Goal: Information Seeking & Learning: Learn about a topic

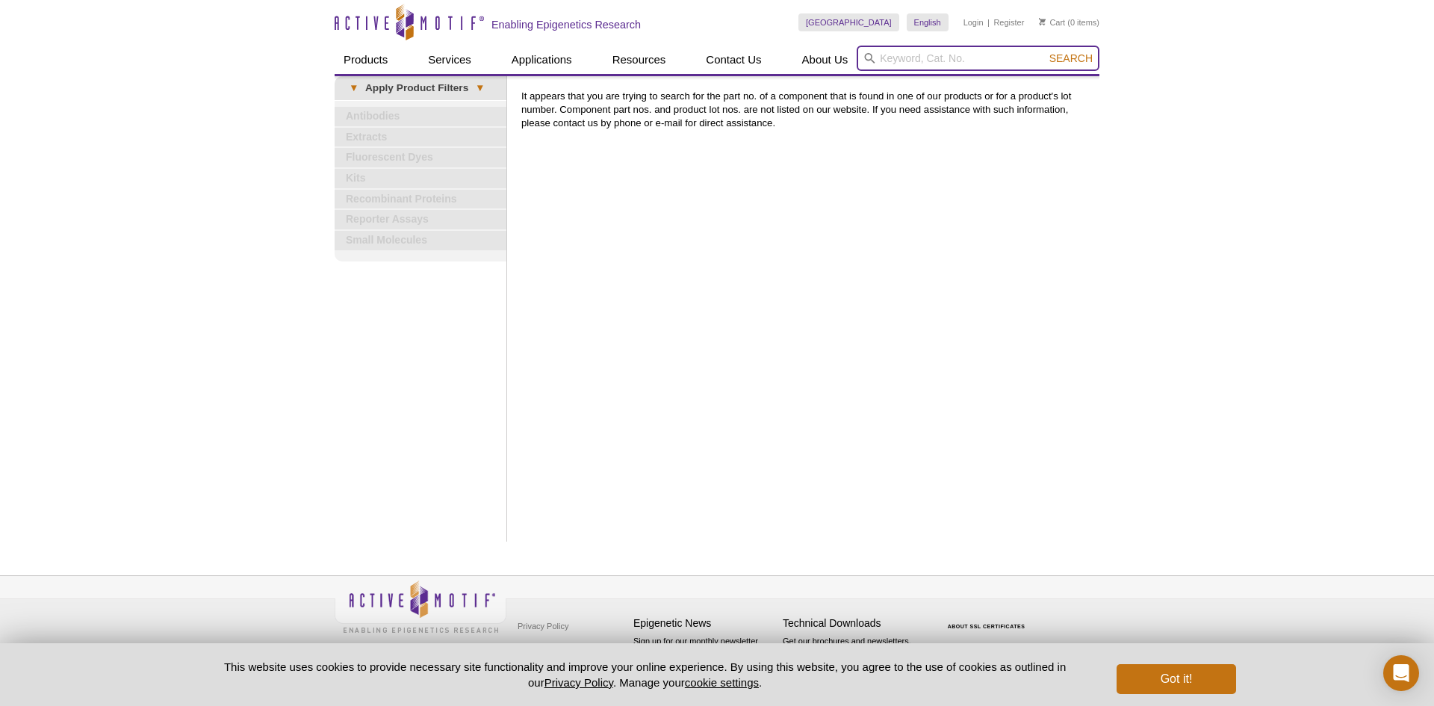
click at [954, 66] on input "search" at bounding box center [978, 58] width 243 height 25
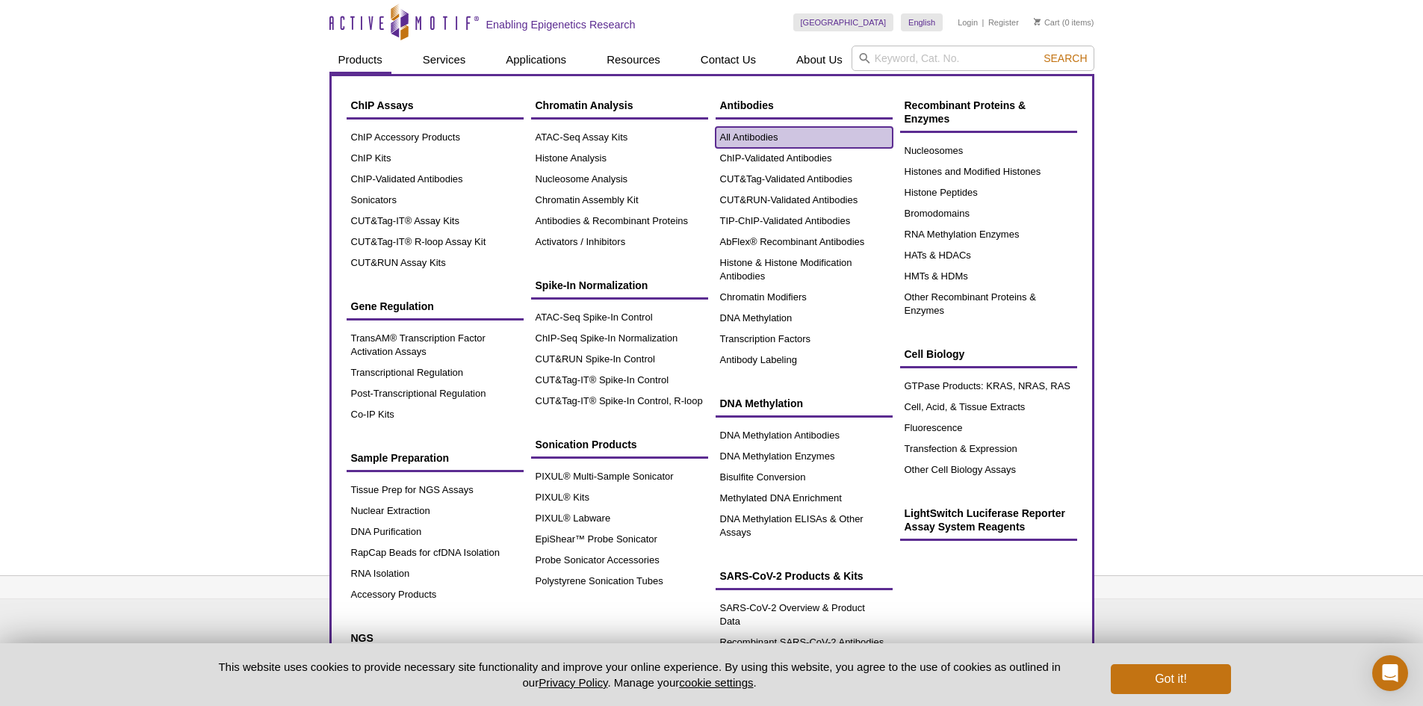
click at [766, 134] on link "All Antibodies" at bounding box center [804, 137] width 177 height 21
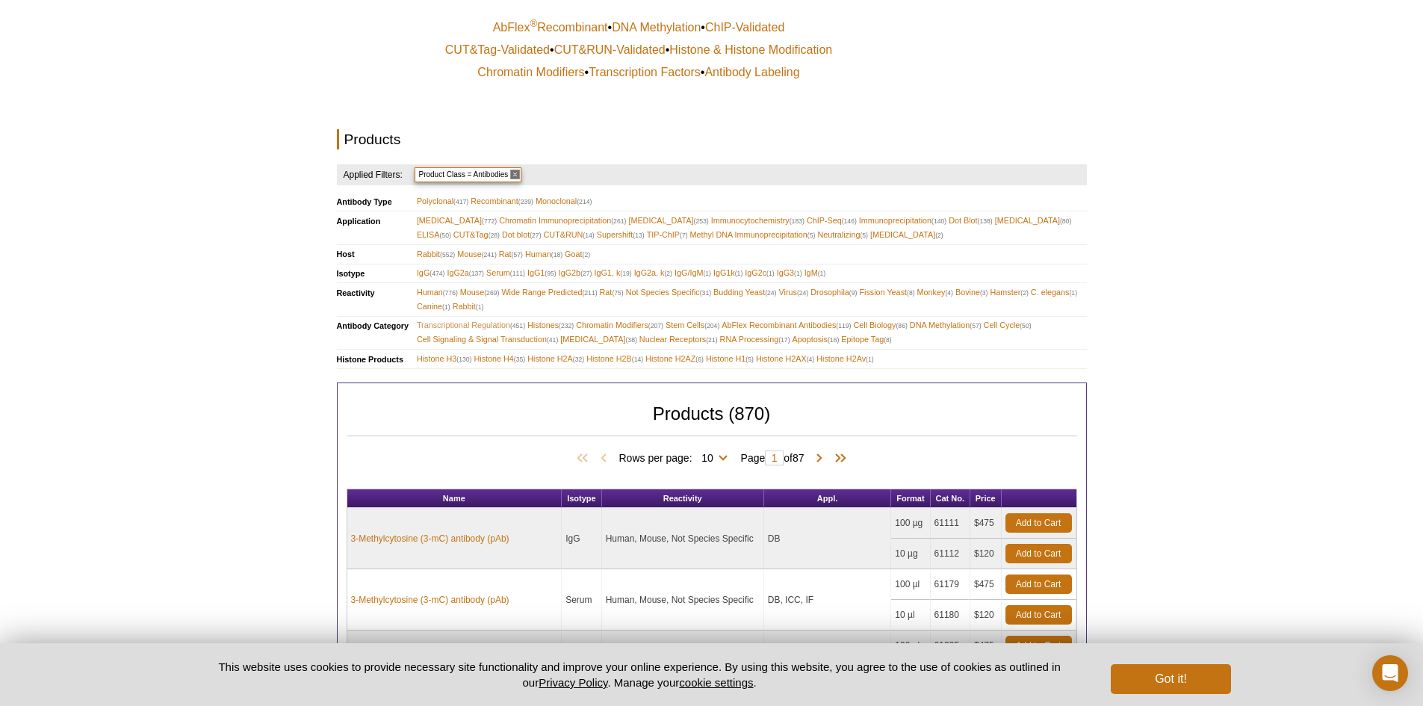
scroll to position [351, 0]
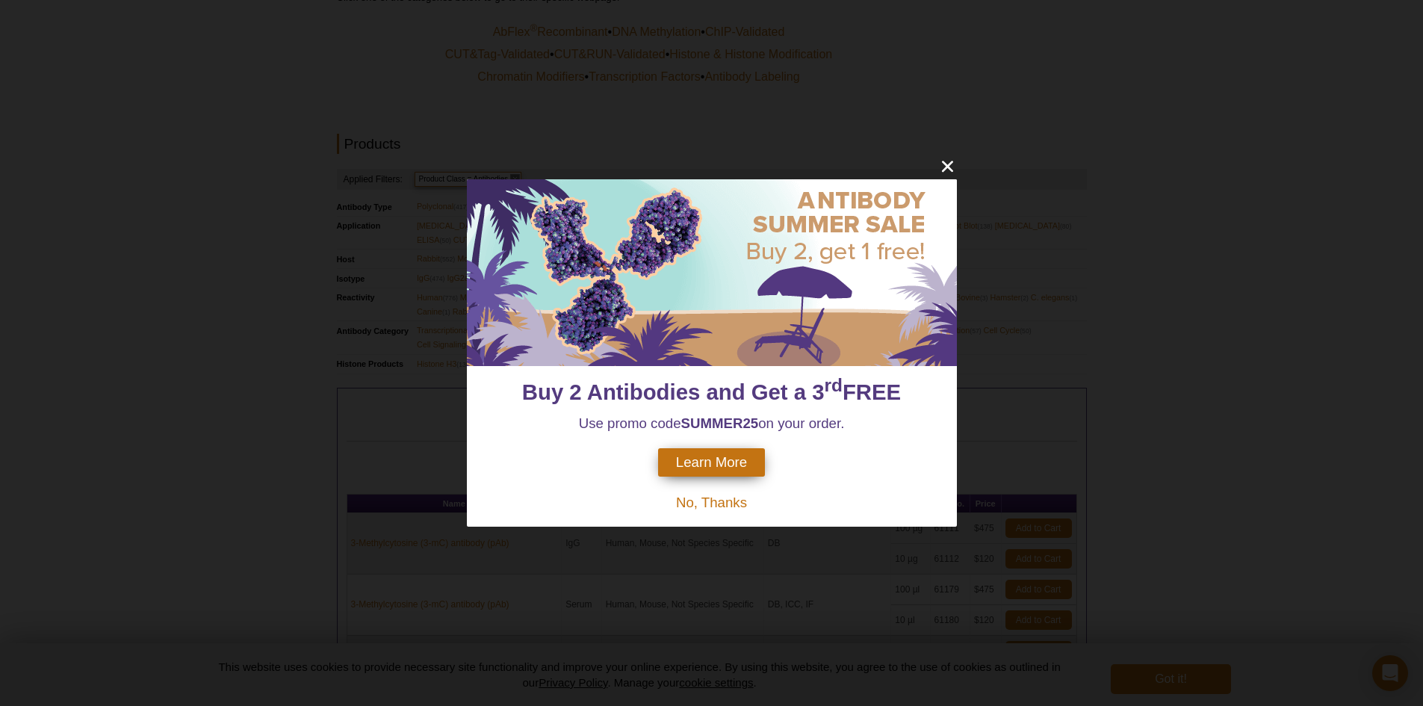
click at [1044, 174] on div "Buy 2 Antibodies and Get a 3 rd FREE Use promo code SUMMER25 on your order. Lea…" at bounding box center [711, 353] width 1423 height 706
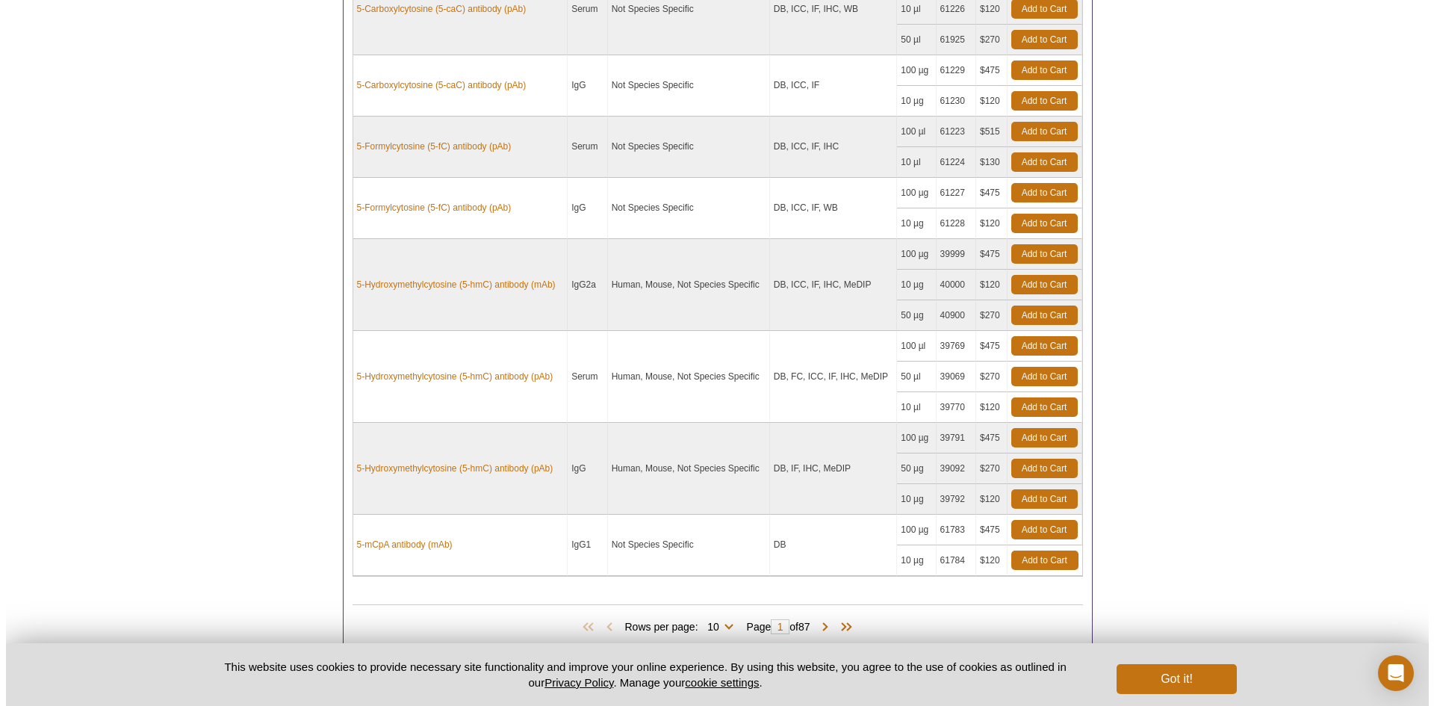
scroll to position [1149, 0]
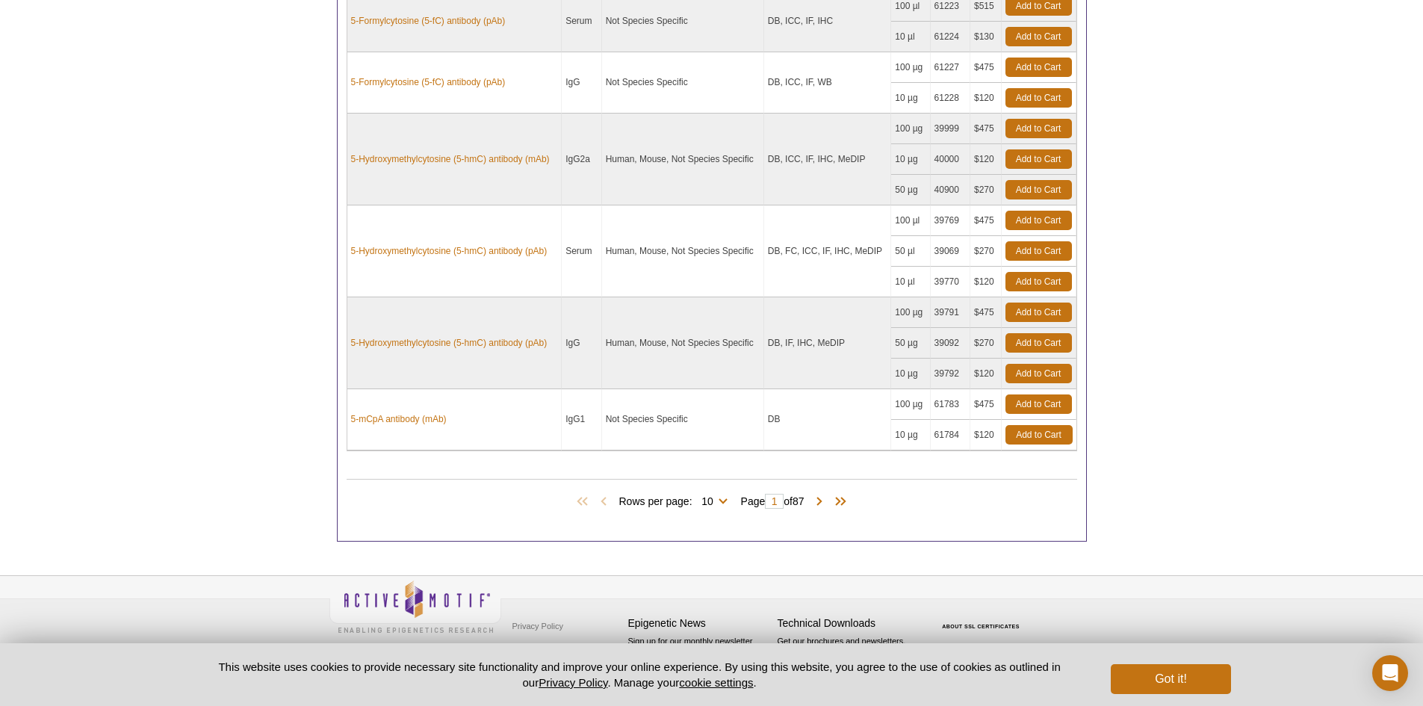
click at [724, 500] on span "Rows per page: 10 25 50 100 All 10" at bounding box center [676, 500] width 114 height 15
click at [719, 500] on select "10 25 50 100 All" at bounding box center [708, 504] width 31 height 13
select select "870"
click at [695, 498] on select "10 25 50 100 All" at bounding box center [708, 504] width 31 height 13
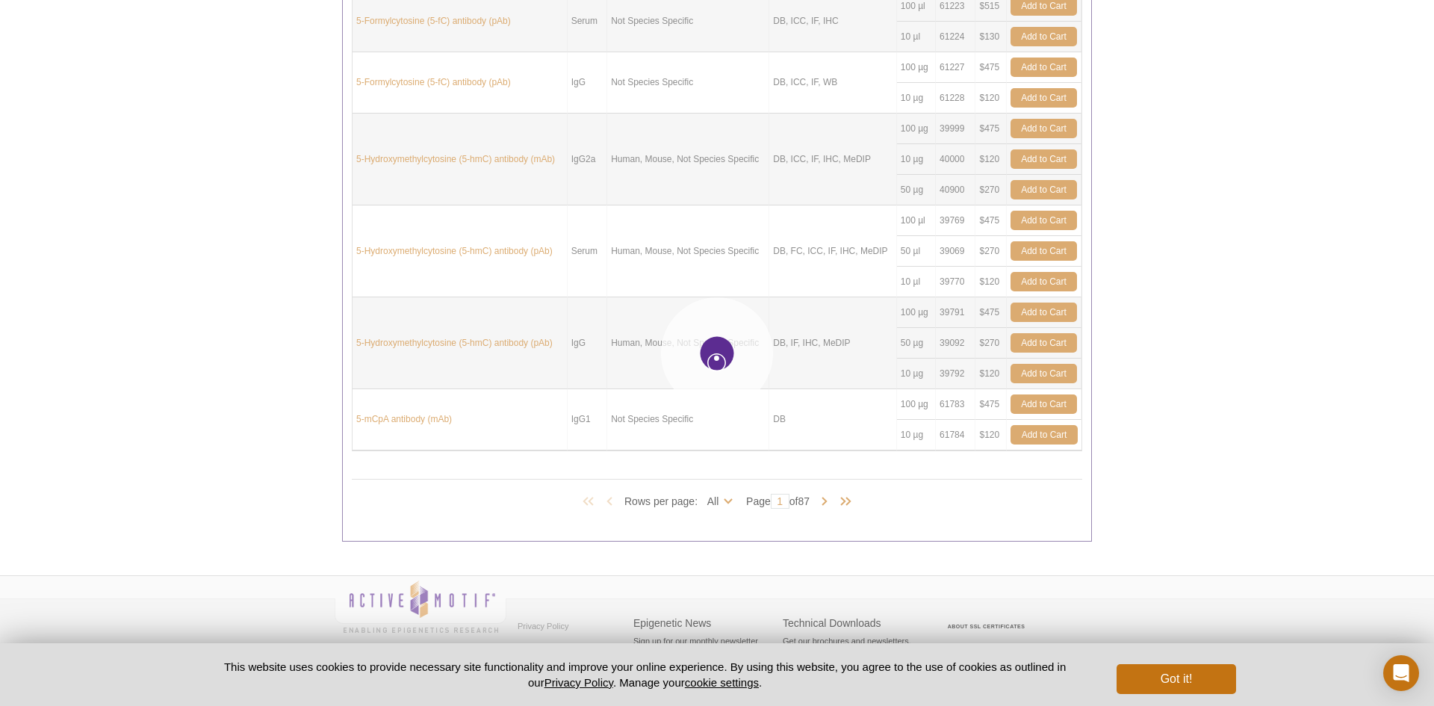
select select "870"
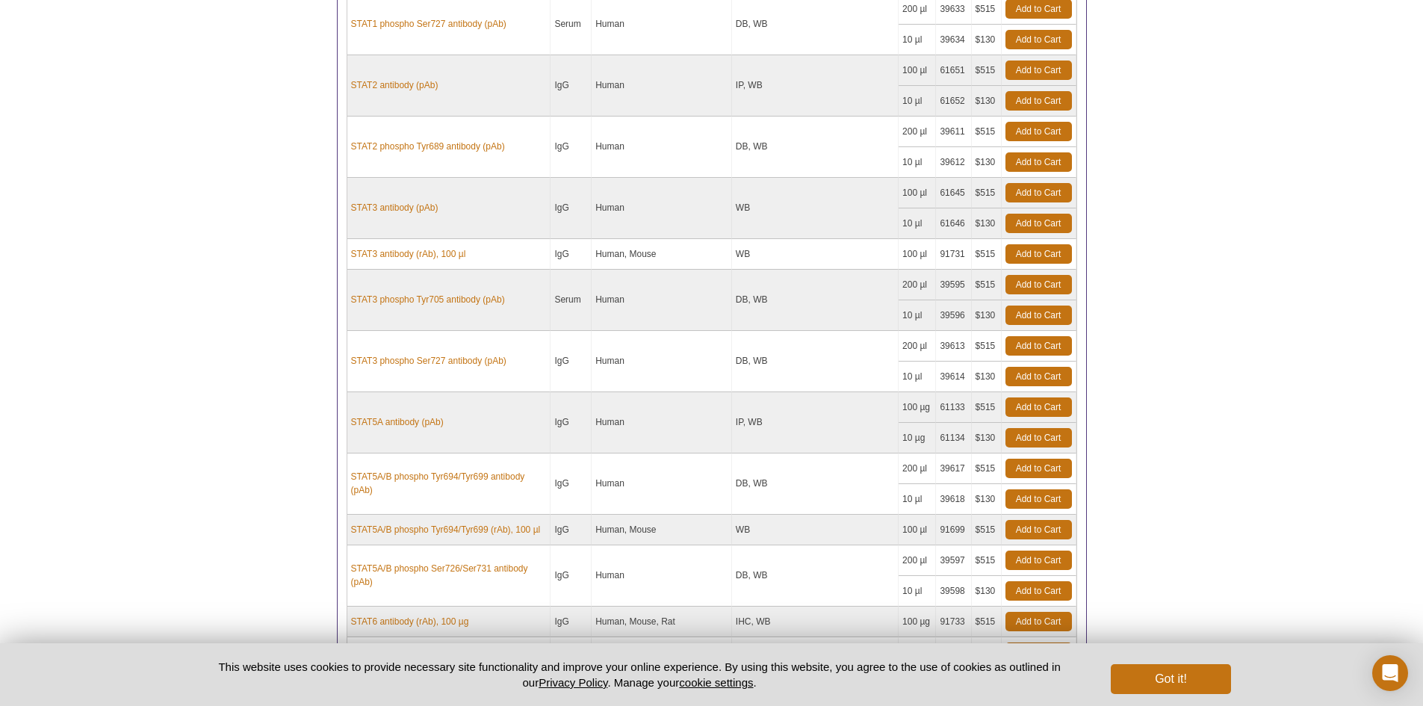
scroll to position [48153, 0]
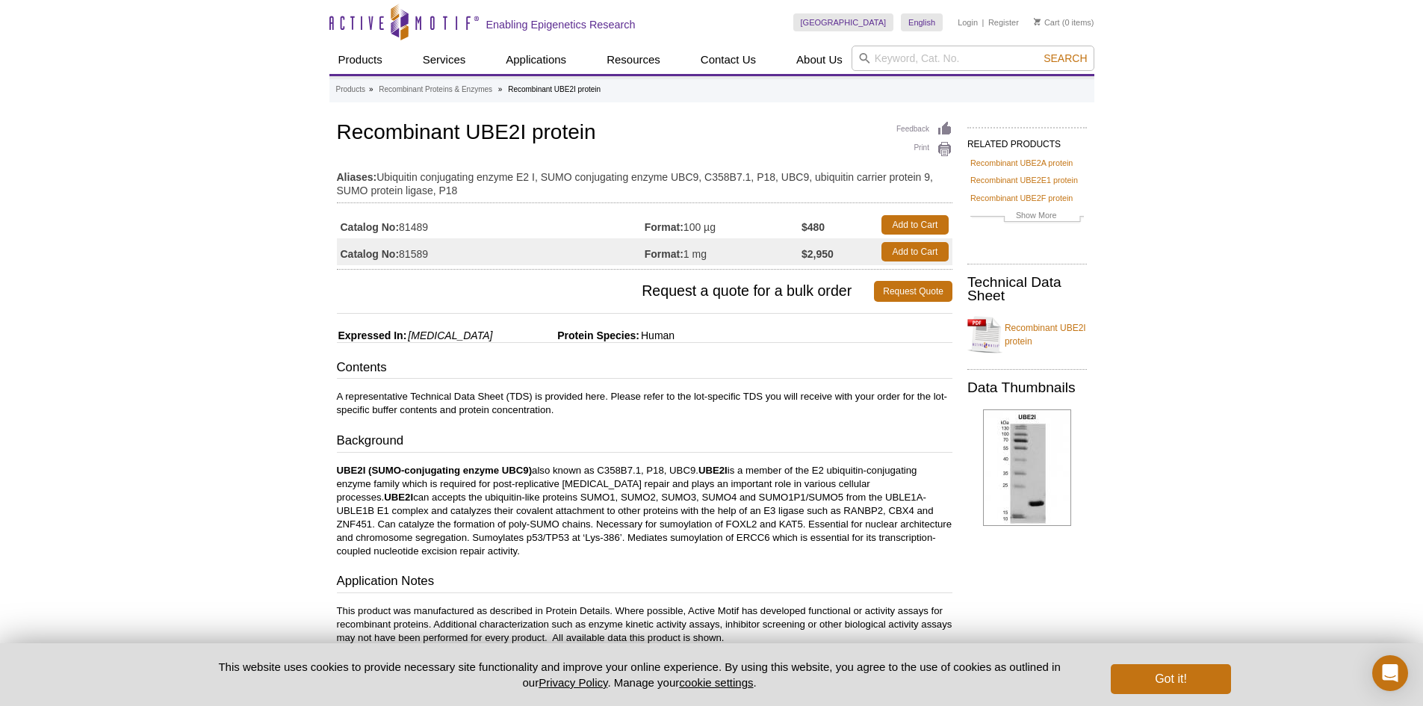
scroll to position [374, 0]
